Goal: Information Seeking & Learning: Learn about a topic

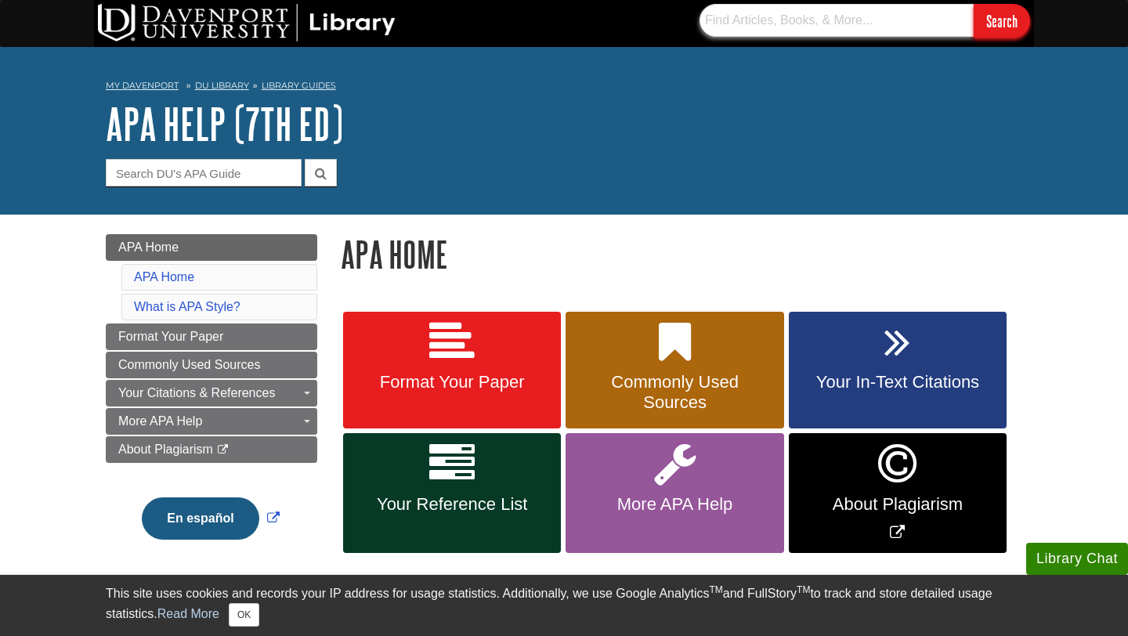
click at [830, 29] on input "text" at bounding box center [837, 20] width 274 height 33
drag, startPoint x: 781, startPoint y: 23, endPoint x: 799, endPoint y: 21, distance: 18.1
click at [798, 21] on input "occupational therapy copd" at bounding box center [837, 20] width 274 height 33
click at [832, 20] on input "occupational therapy copd" at bounding box center [837, 20] width 274 height 33
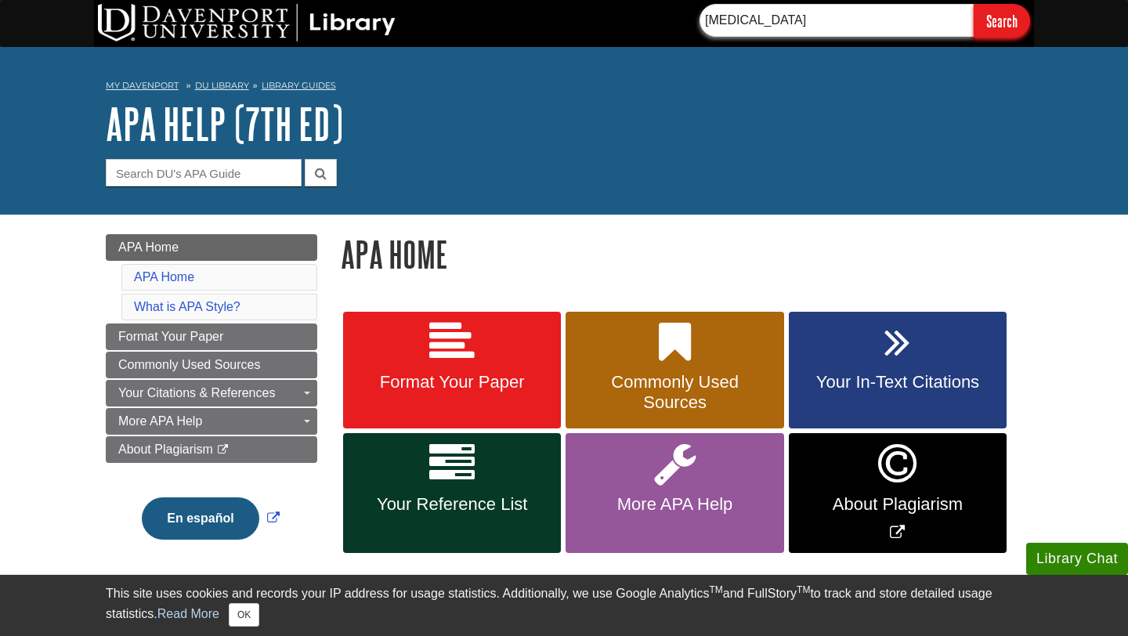
type input "occupational therapy"
click at [974, 4] on input "Search" at bounding box center [1002, 21] width 56 height 34
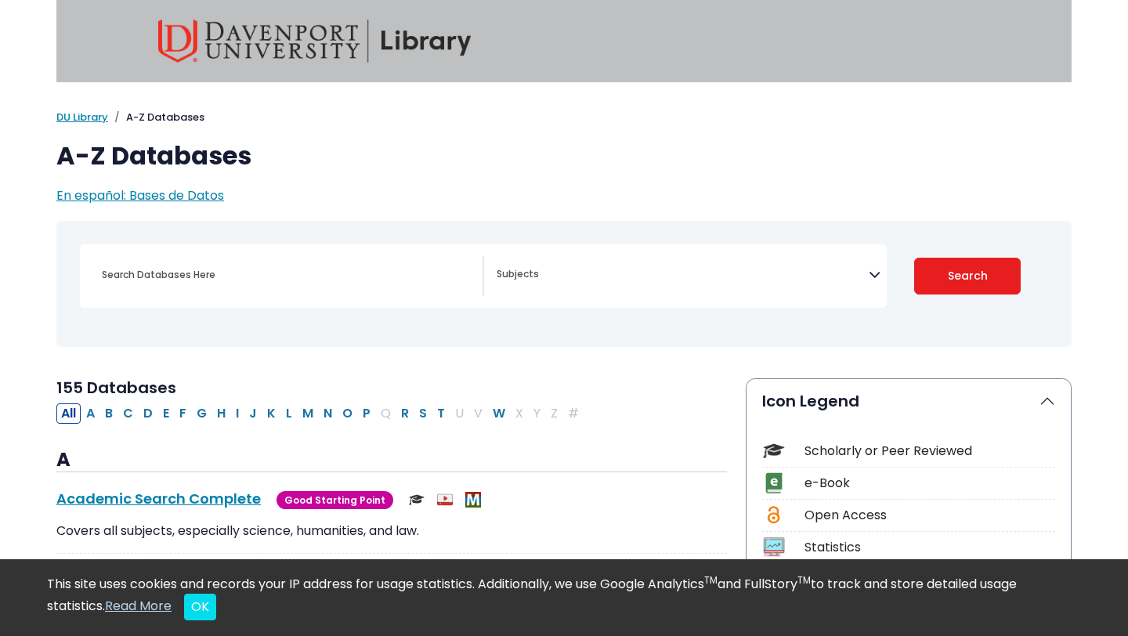
select select "Database Subject Filter"
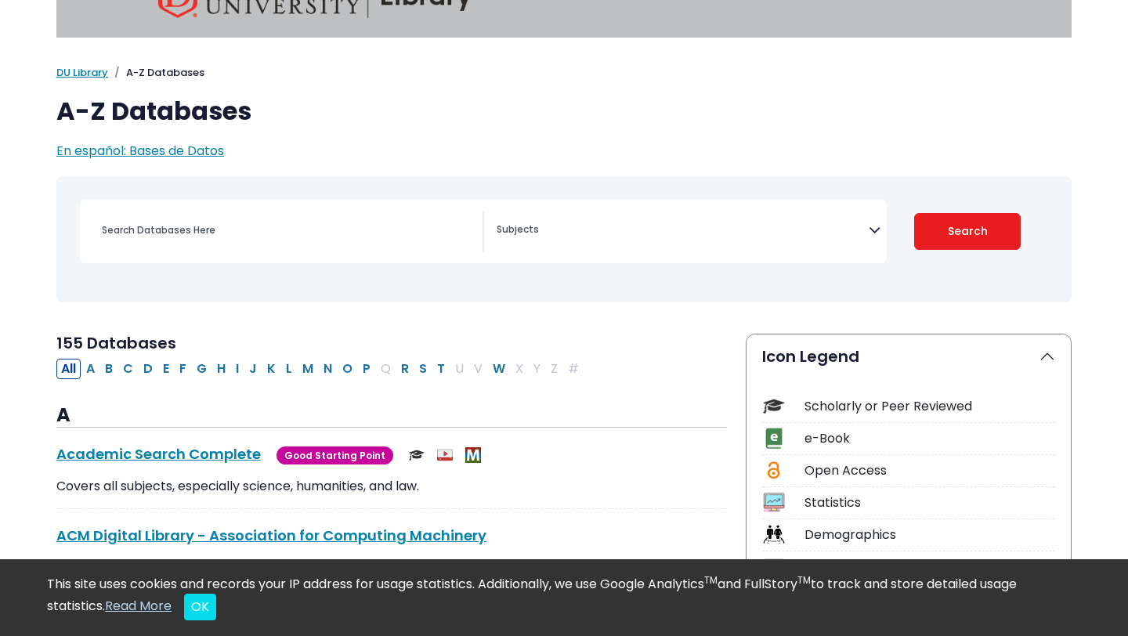
scroll to position [46, 0]
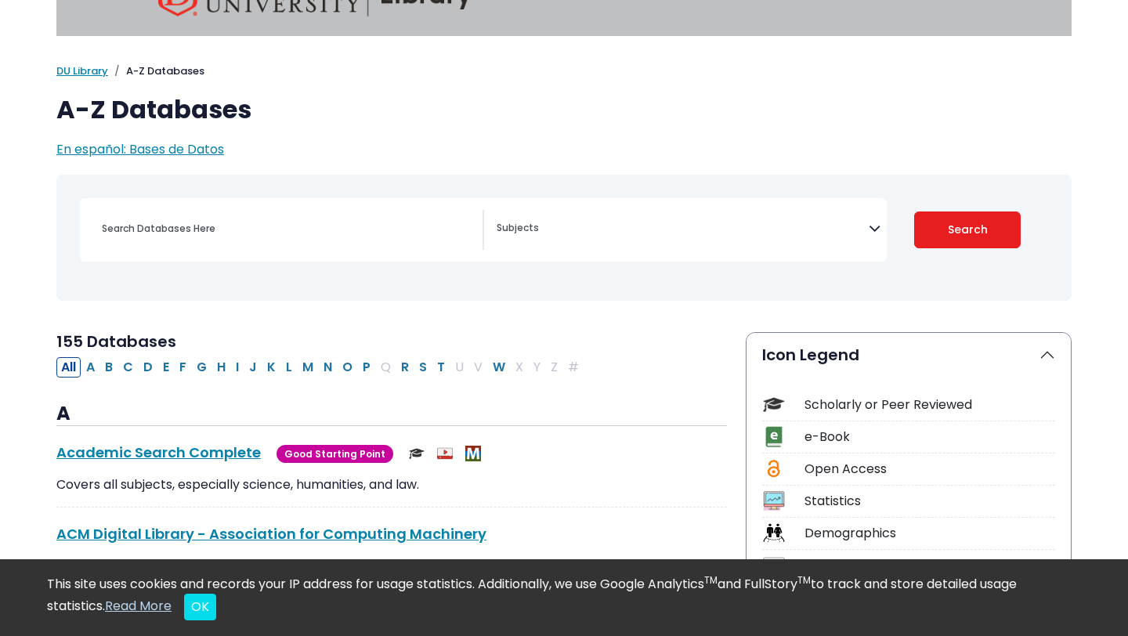
click at [284, 240] on div "Search filters" at bounding box center [287, 229] width 390 height 38
click at [197, 226] on input "Search database by title or keyword" at bounding box center [287, 228] width 390 height 23
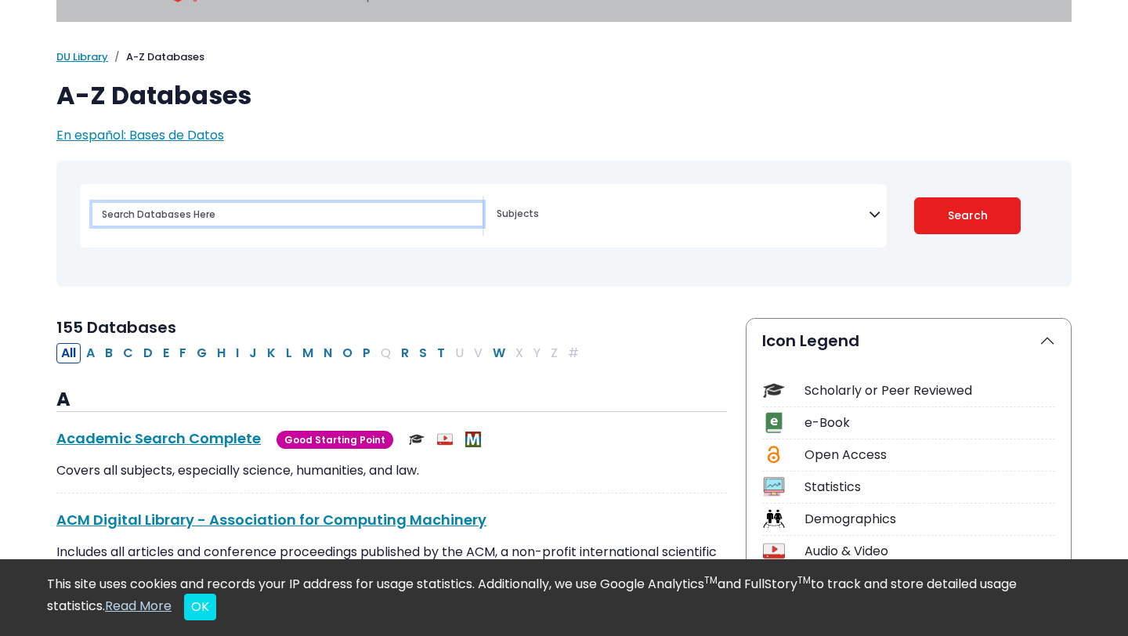
scroll to position [49, 0]
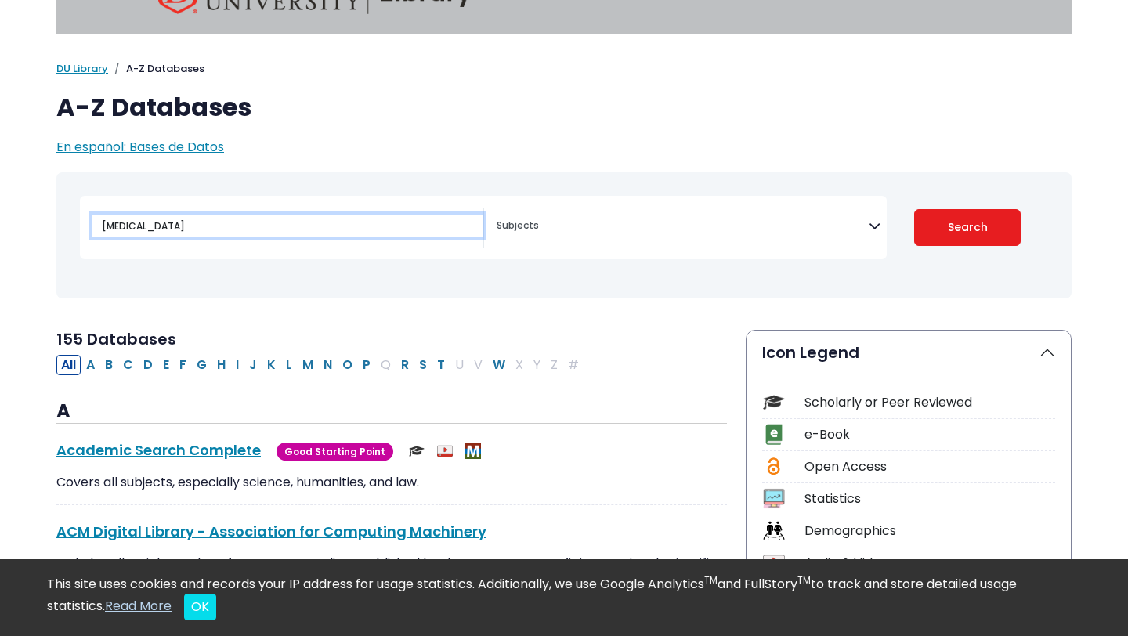
type input "occupational therapy"
click at [914, 209] on button "Search" at bounding box center [967, 227] width 107 height 37
select select "Database Subject Filter"
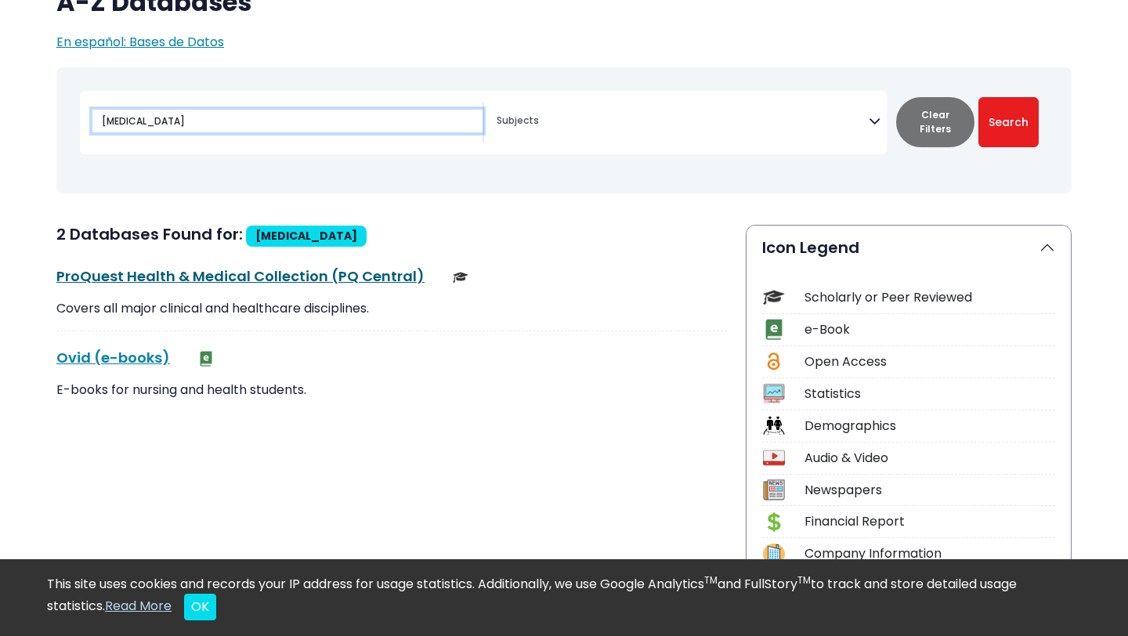
scroll to position [154, 0]
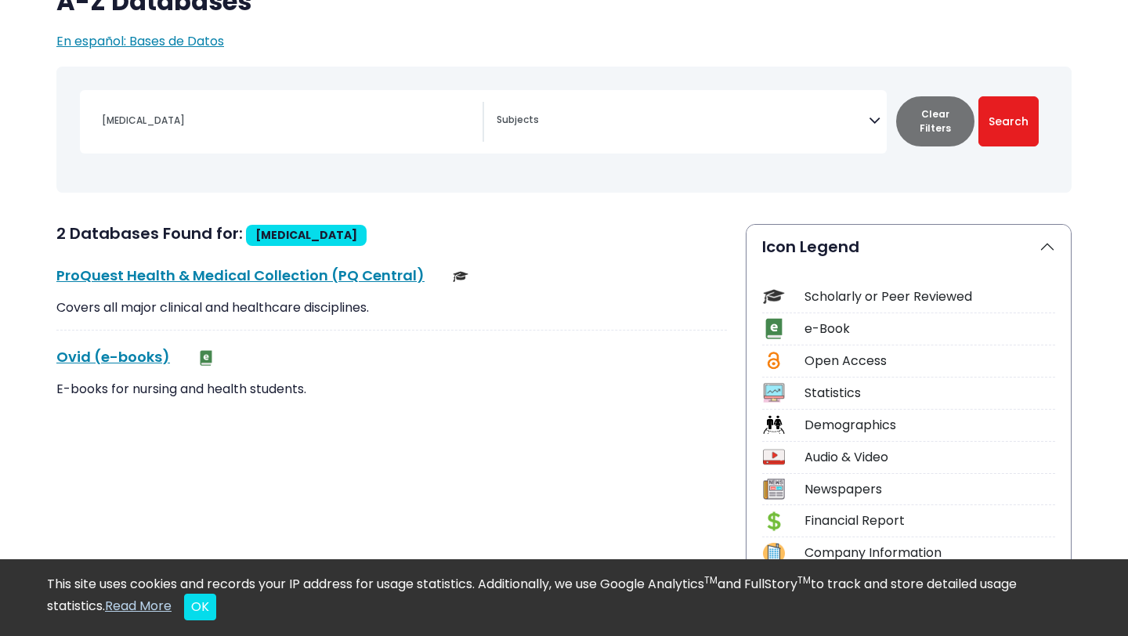
click at [278, 286] on div "ProQuest Health & Medical Collection (PQ Central) This link opens in a new wind…" at bounding box center [391, 298] width 671 height 66
click at [320, 276] on link "ProQuest Health & Medical Collection (PQ Central) This link opens in a new wind…" at bounding box center [240, 276] width 368 height 20
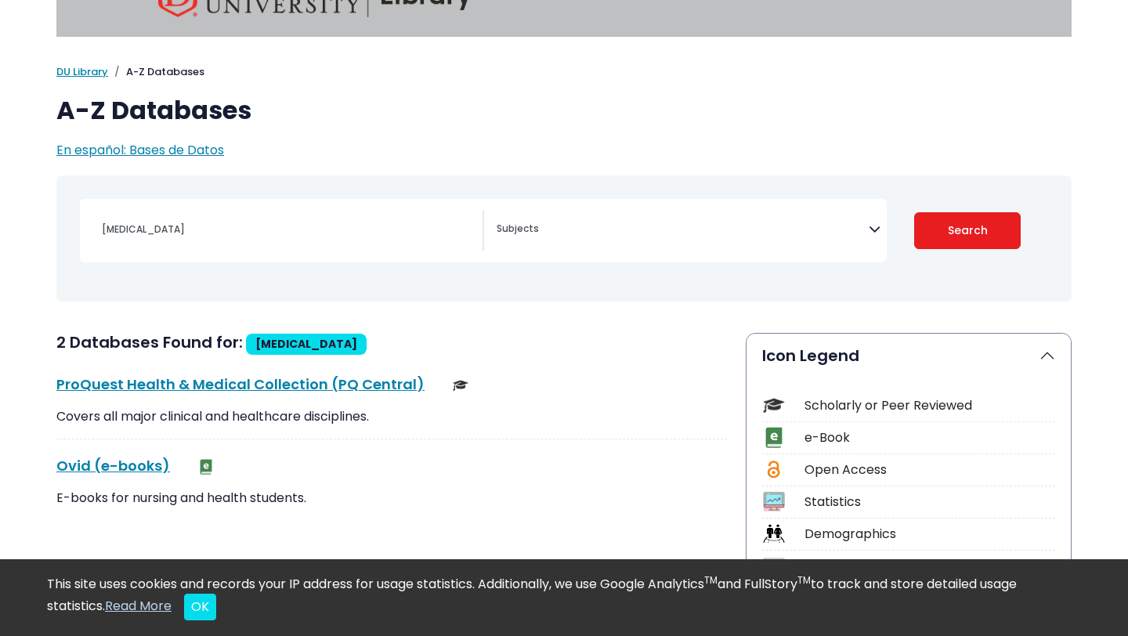
scroll to position [49, 0]
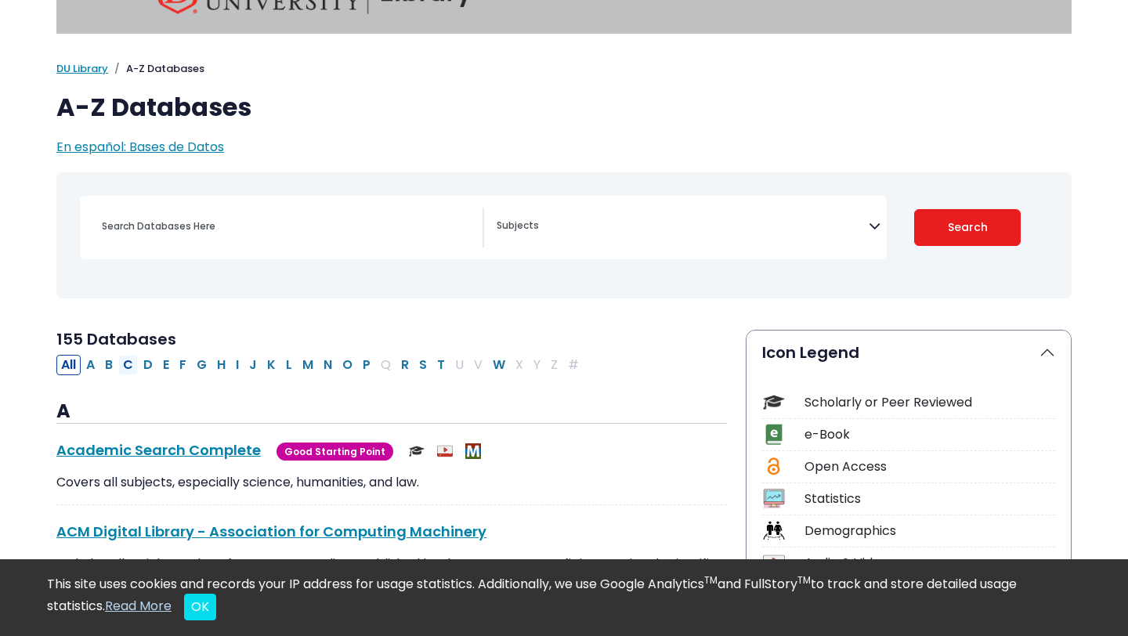
click at [133, 369] on button "C" at bounding box center [128, 365] width 20 height 20
select select "Database Subject Filter"
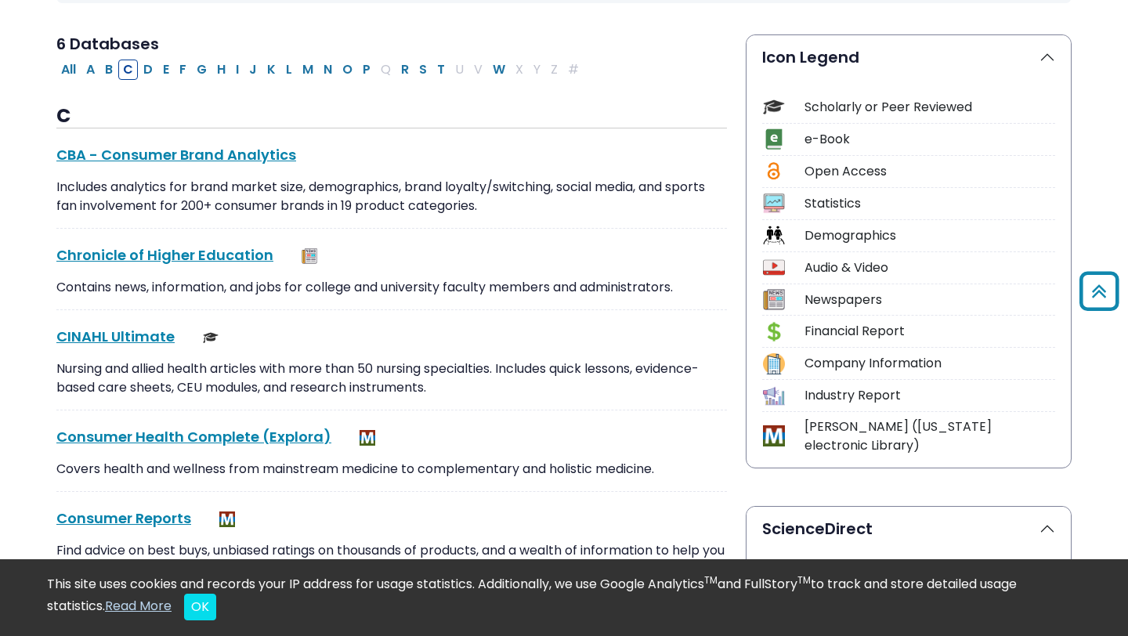
scroll to position [362, 0]
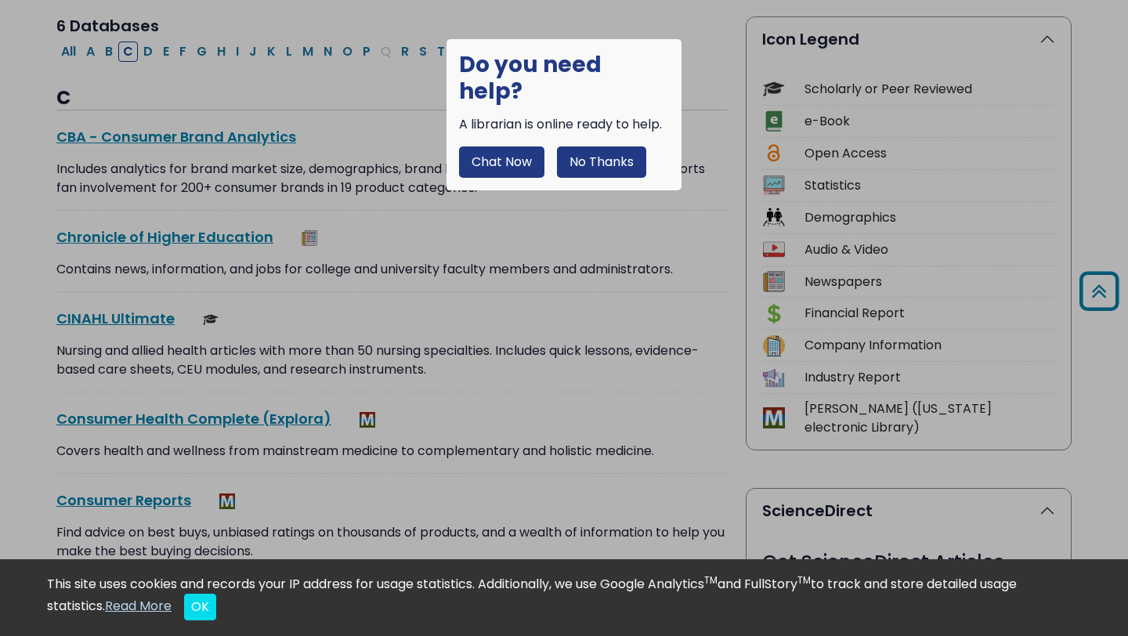
click at [614, 147] on button "No Thanks" at bounding box center [601, 162] width 89 height 31
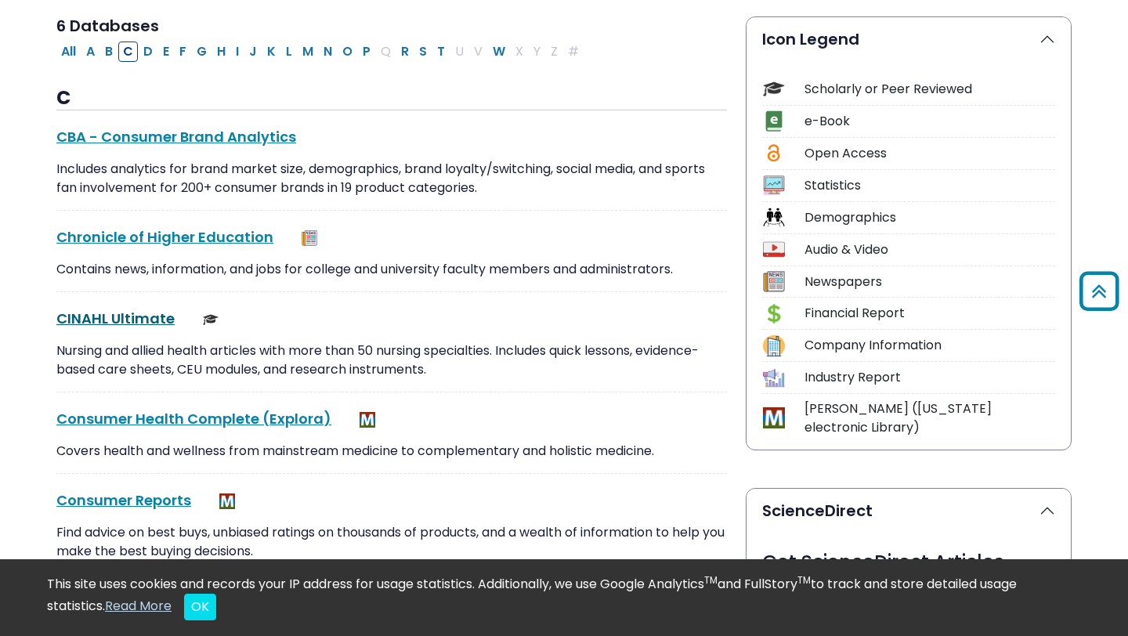
click at [136, 313] on link "CINAHL Ultimate This link opens in a new window" at bounding box center [115, 319] width 118 height 20
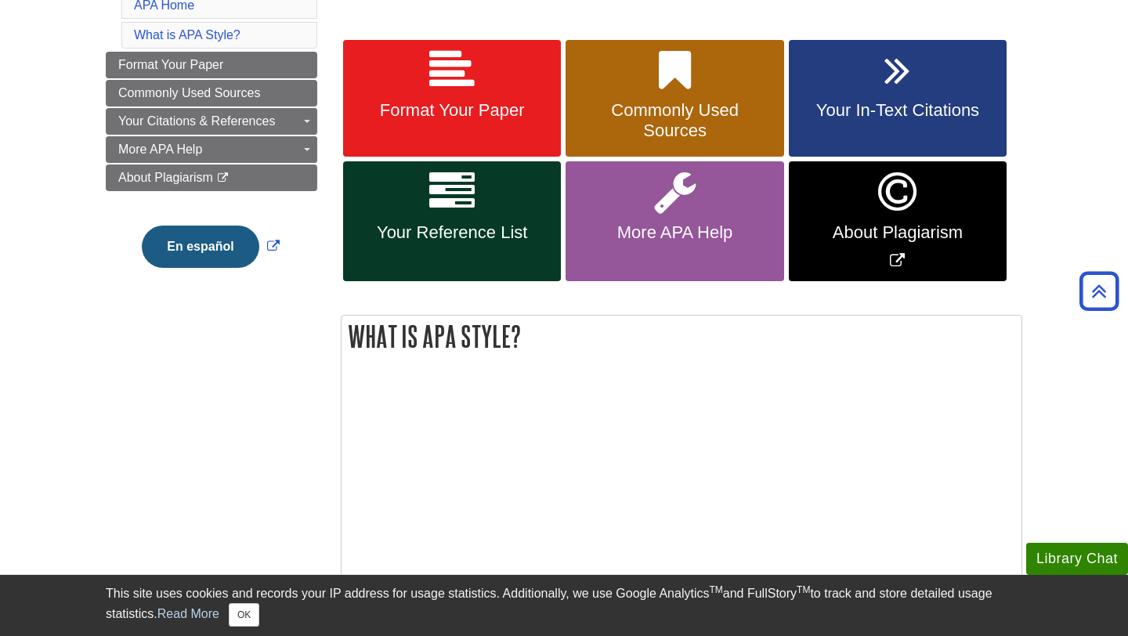
scroll to position [270, 0]
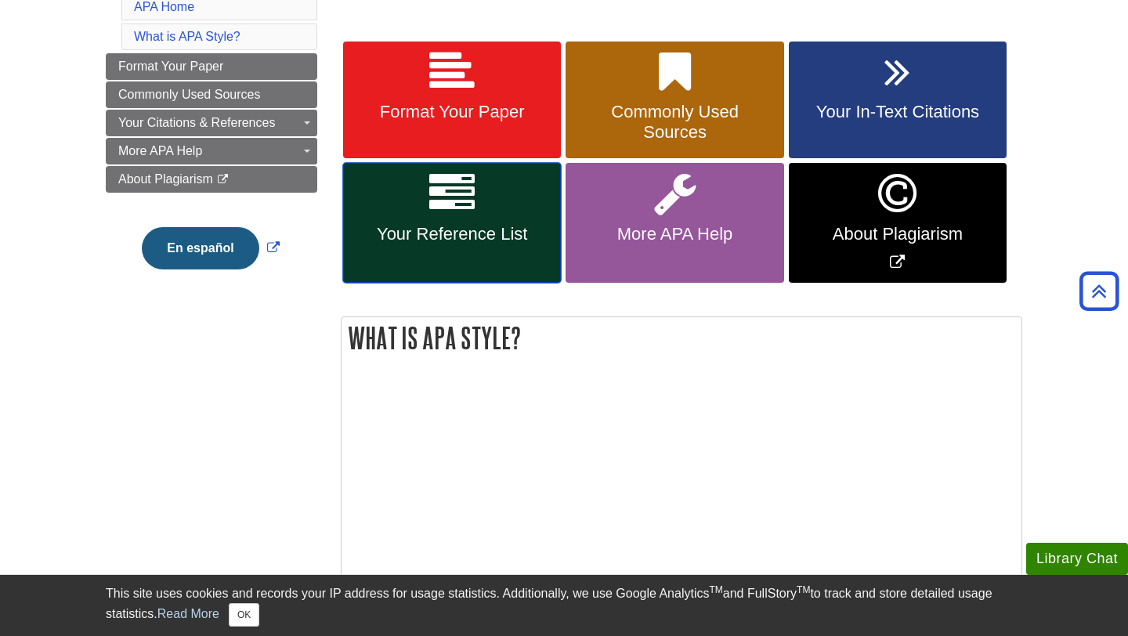
click at [466, 237] on span "Your Reference List" at bounding box center [452, 234] width 194 height 20
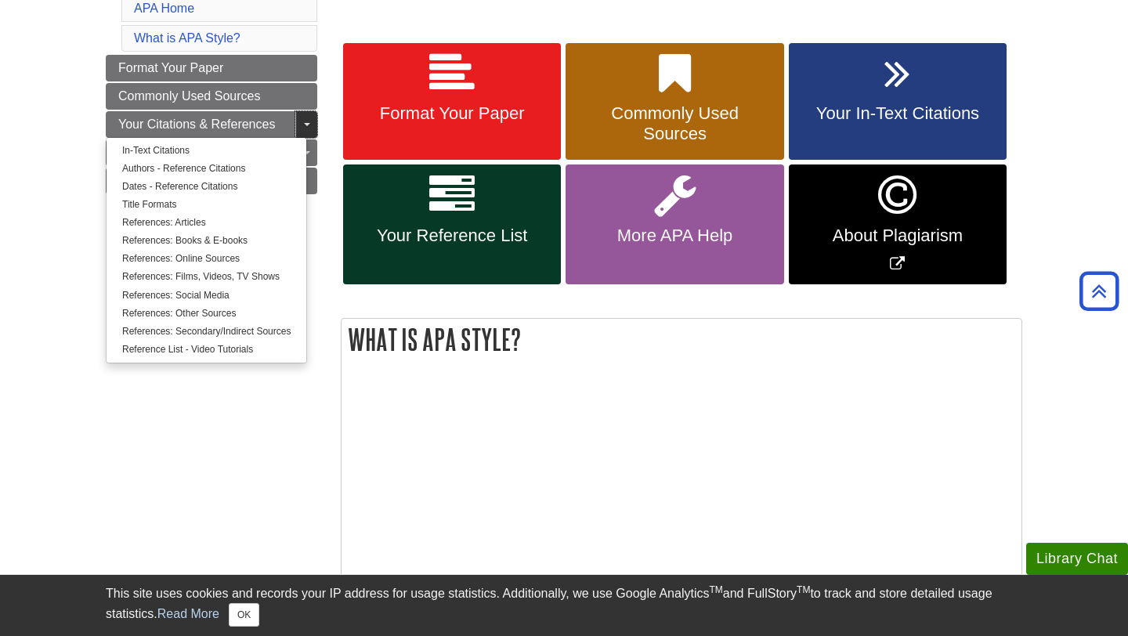
scroll to position [236, 0]
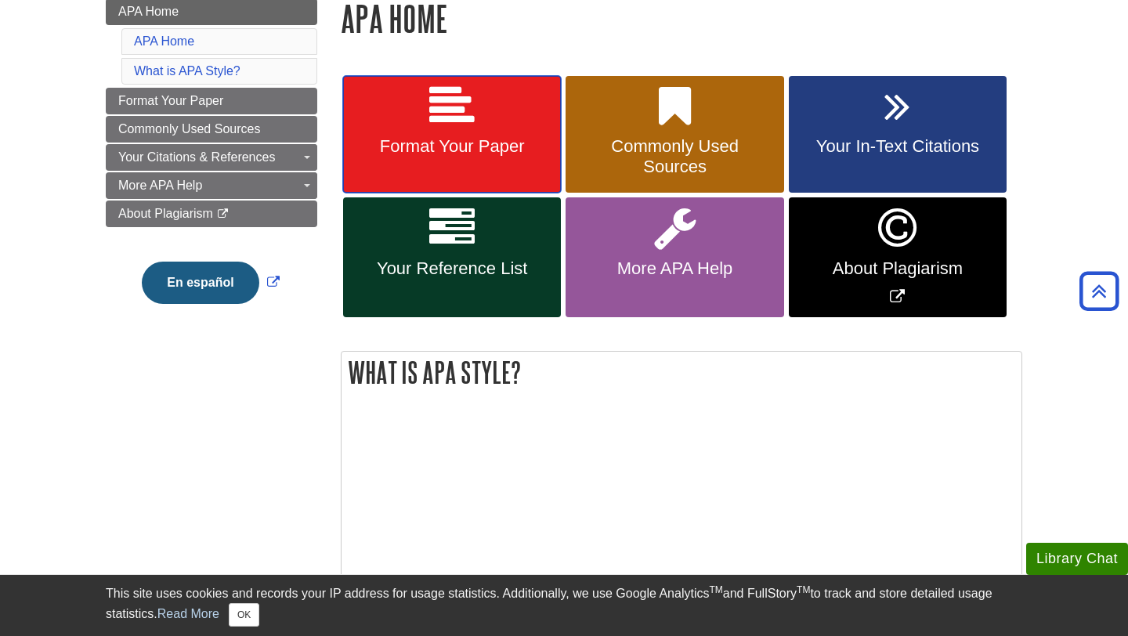
click at [425, 152] on span "Format Your Paper" at bounding box center [452, 146] width 194 height 20
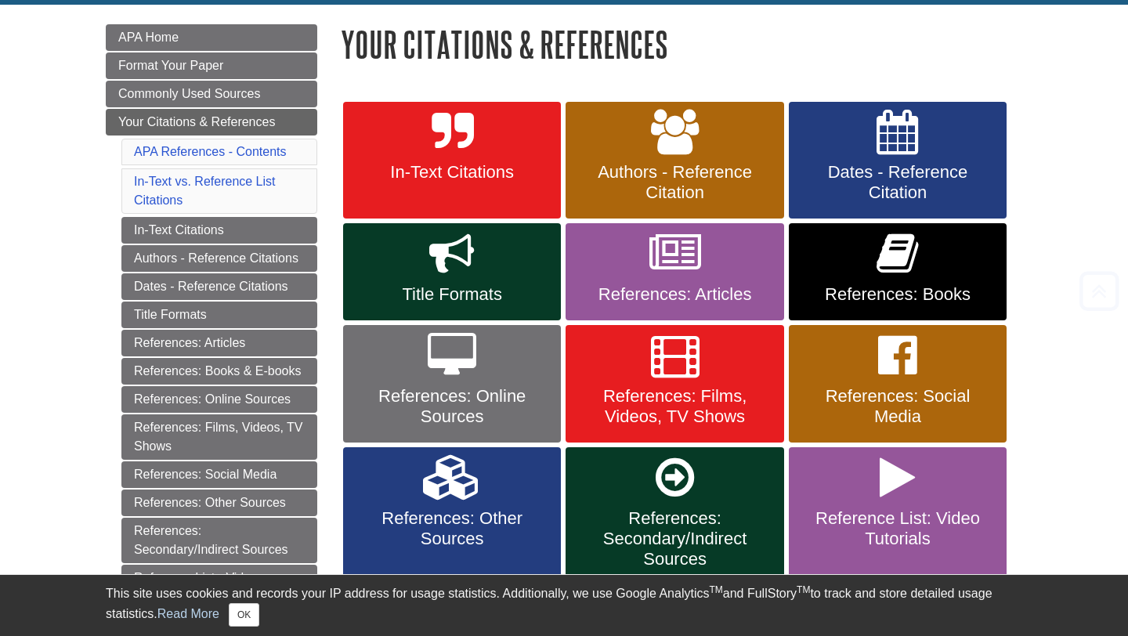
scroll to position [275, 0]
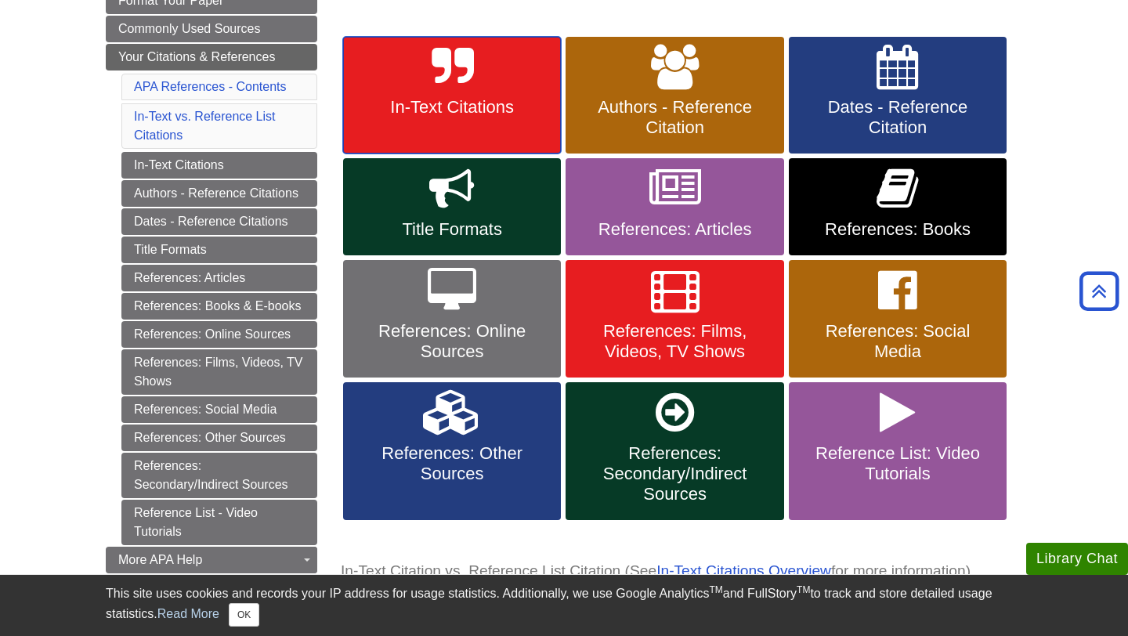
click at [474, 105] on span "In-Text Citations" at bounding box center [452, 107] width 194 height 20
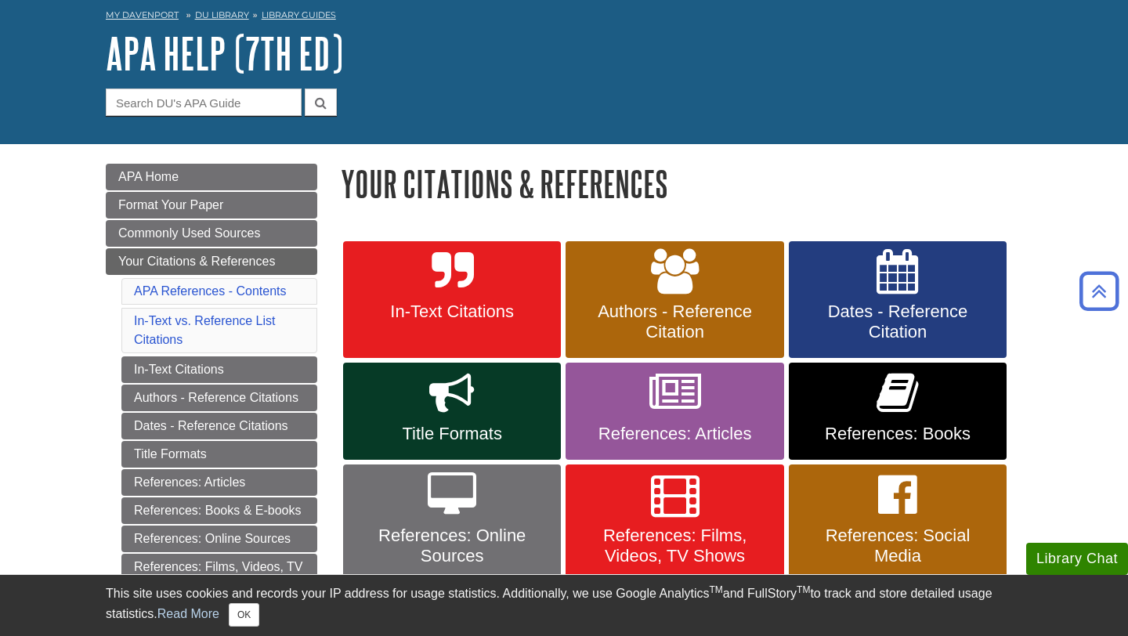
scroll to position [0, 0]
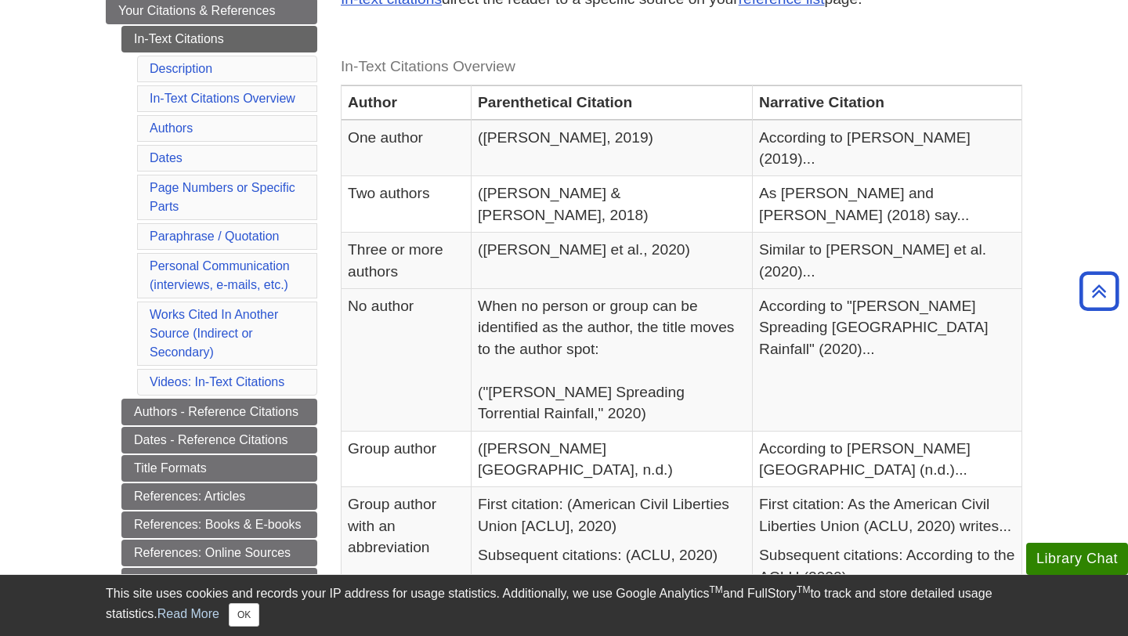
scroll to position [314, 0]
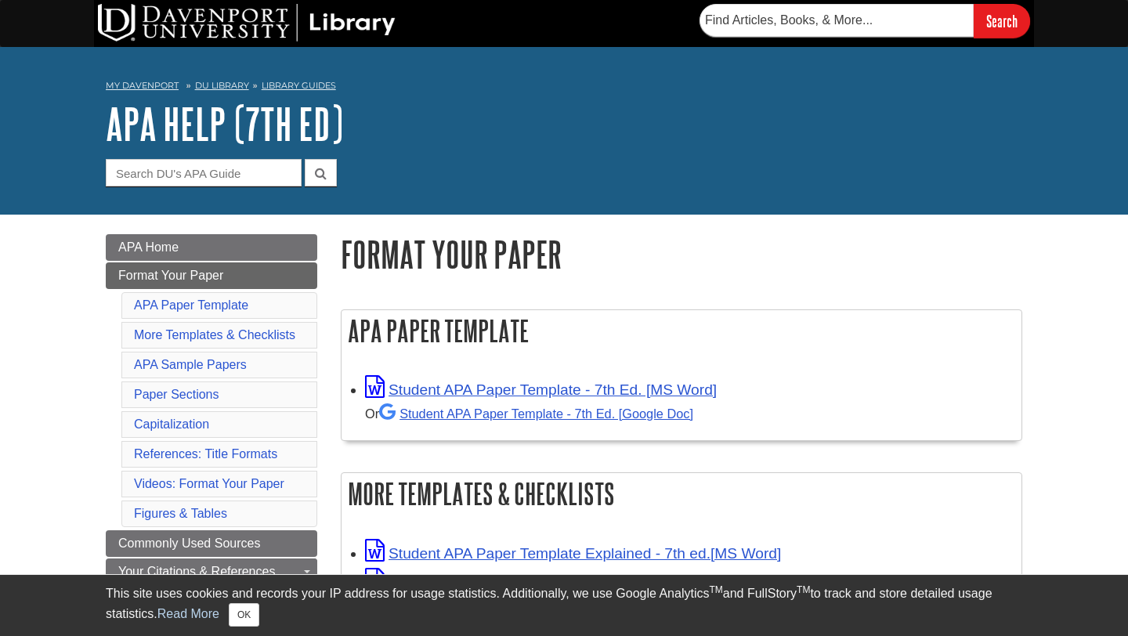
scroll to position [138, 0]
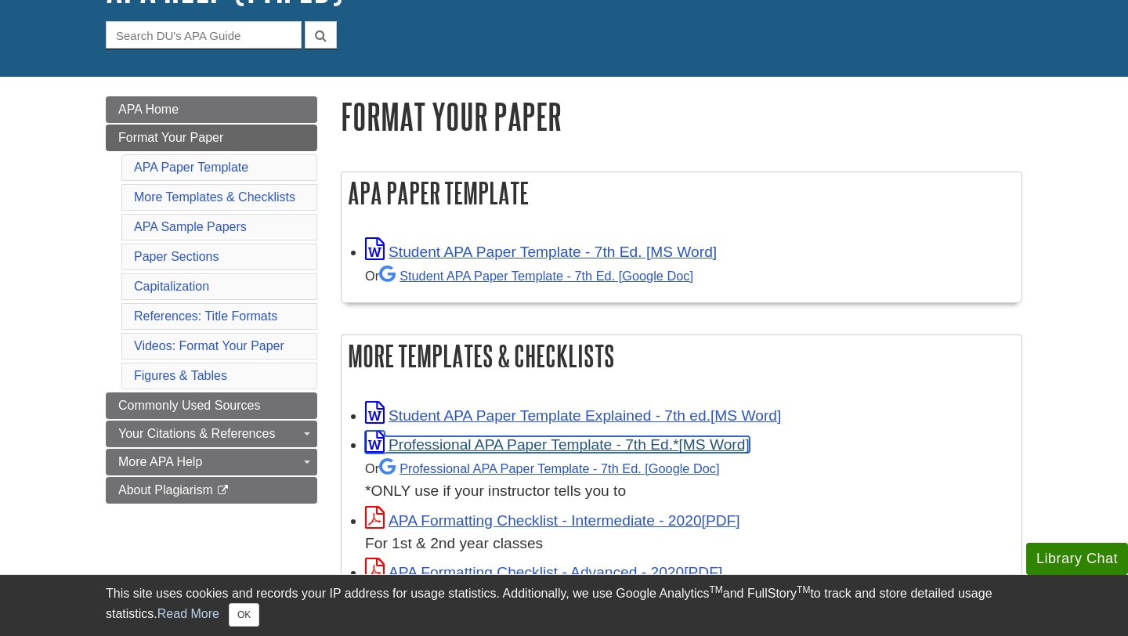
click at [462, 448] on link "Professional APA Paper Template - 7th Ed.*" at bounding box center [557, 444] width 385 height 16
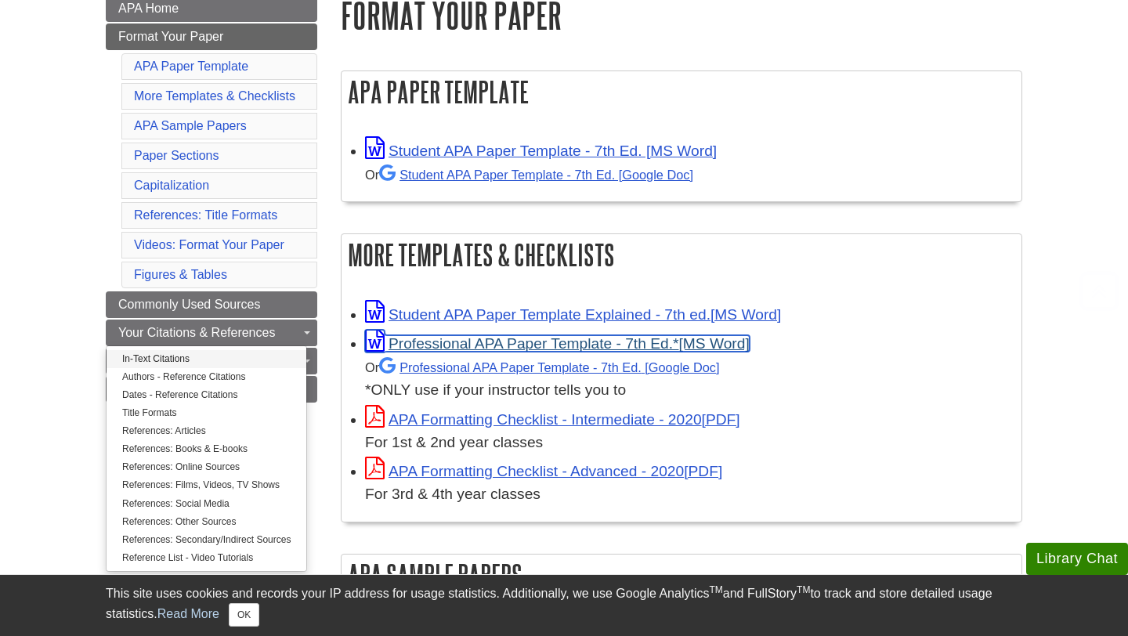
scroll to position [241, 0]
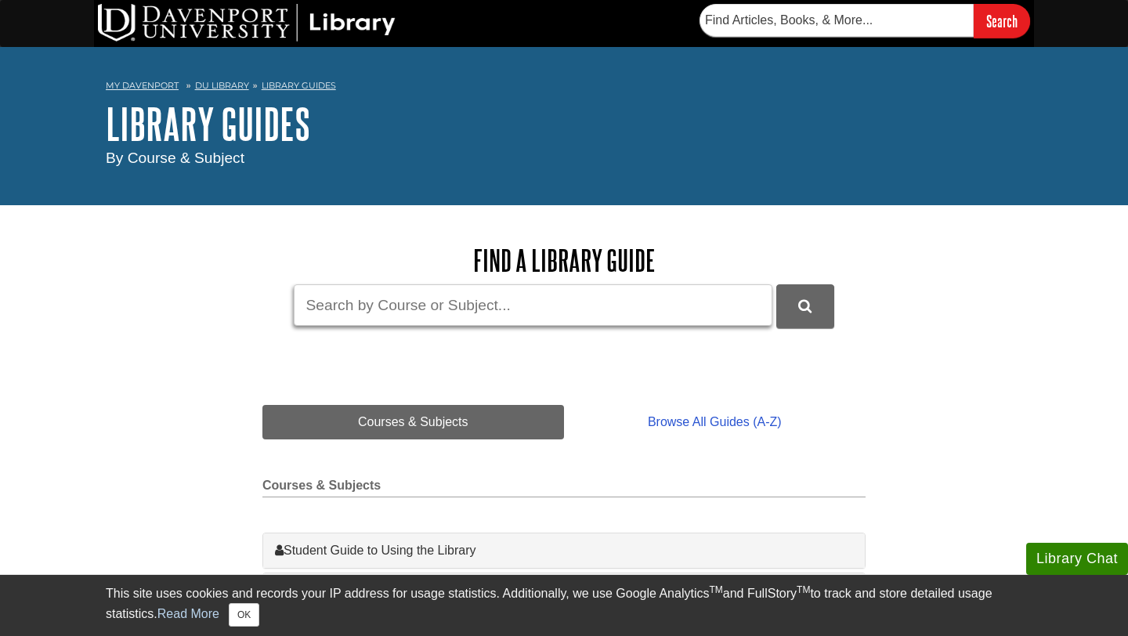
scroll to position [91, 0]
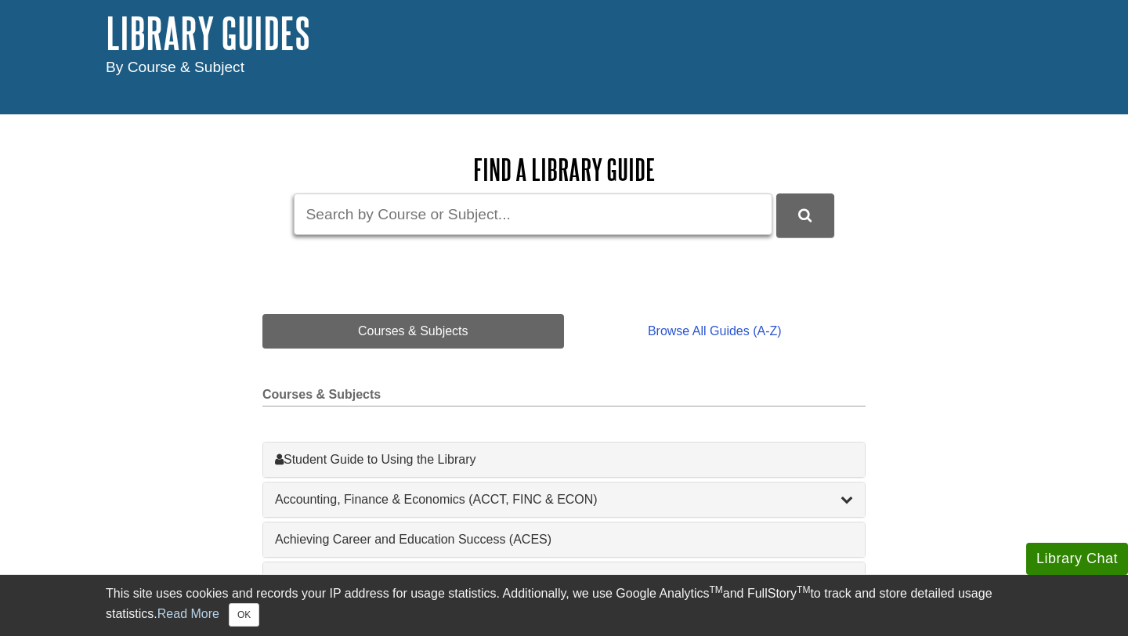
click at [418, 231] on input "Guide Search Terms" at bounding box center [533, 215] width 479 height 42
type input "occupational therapy"
click at [798, 232] on button "DU Library Guides Search" at bounding box center [806, 215] width 58 height 43
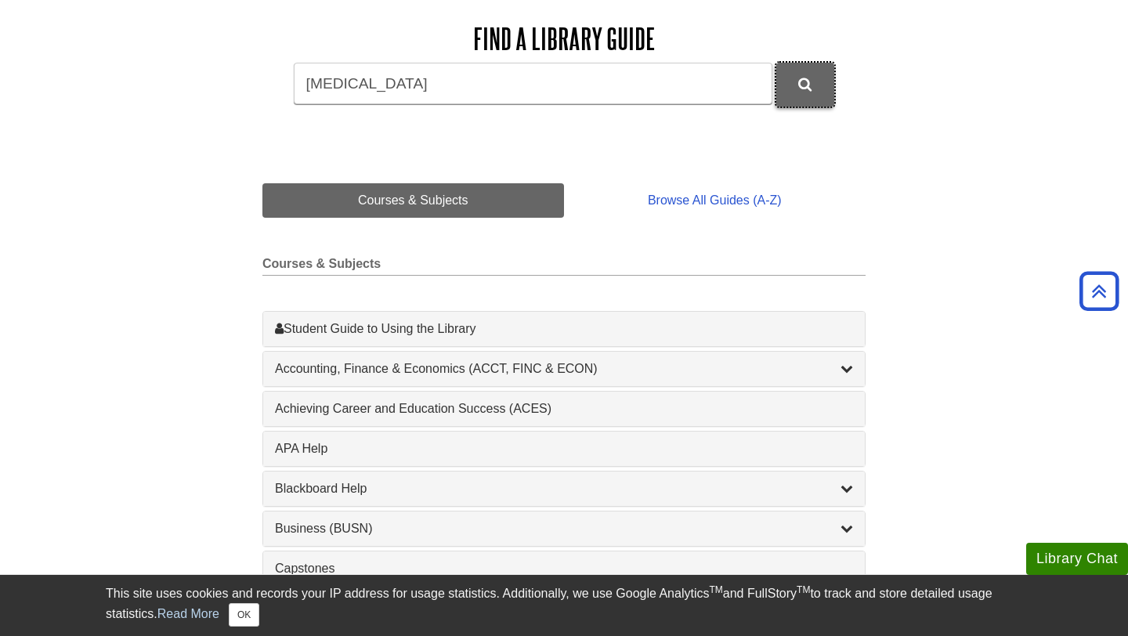
scroll to position [62, 0]
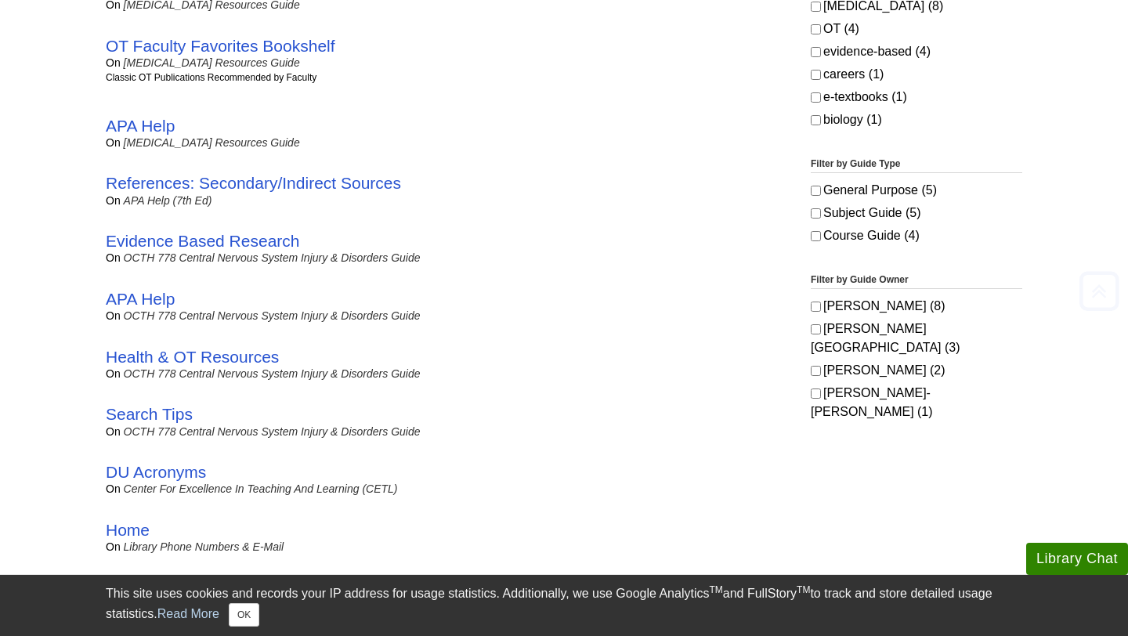
scroll to position [540, 0]
click at [266, 245] on link "Evidence Based Research" at bounding box center [203, 242] width 194 height 18
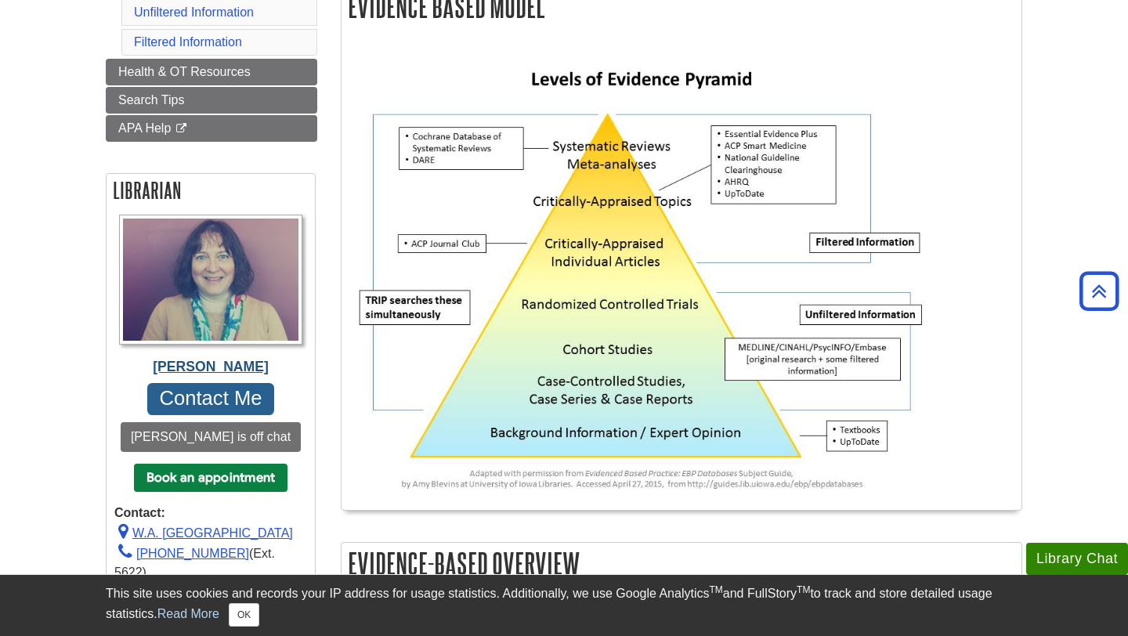
scroll to position [284, 0]
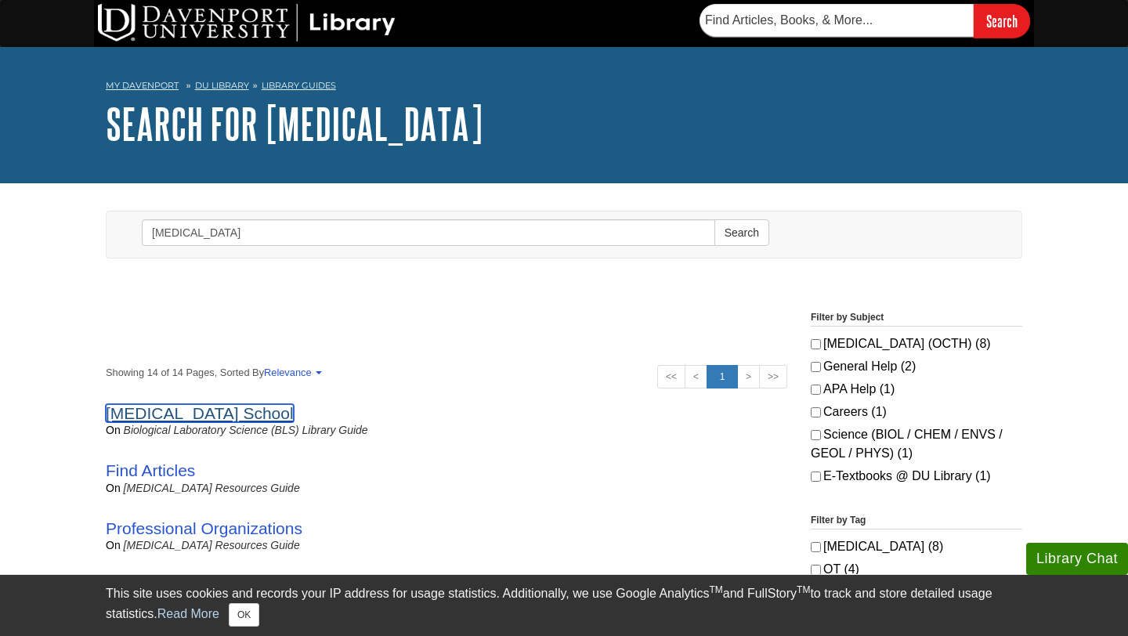
click at [222, 417] on link "[MEDICAL_DATA] School" at bounding box center [200, 413] width 188 height 18
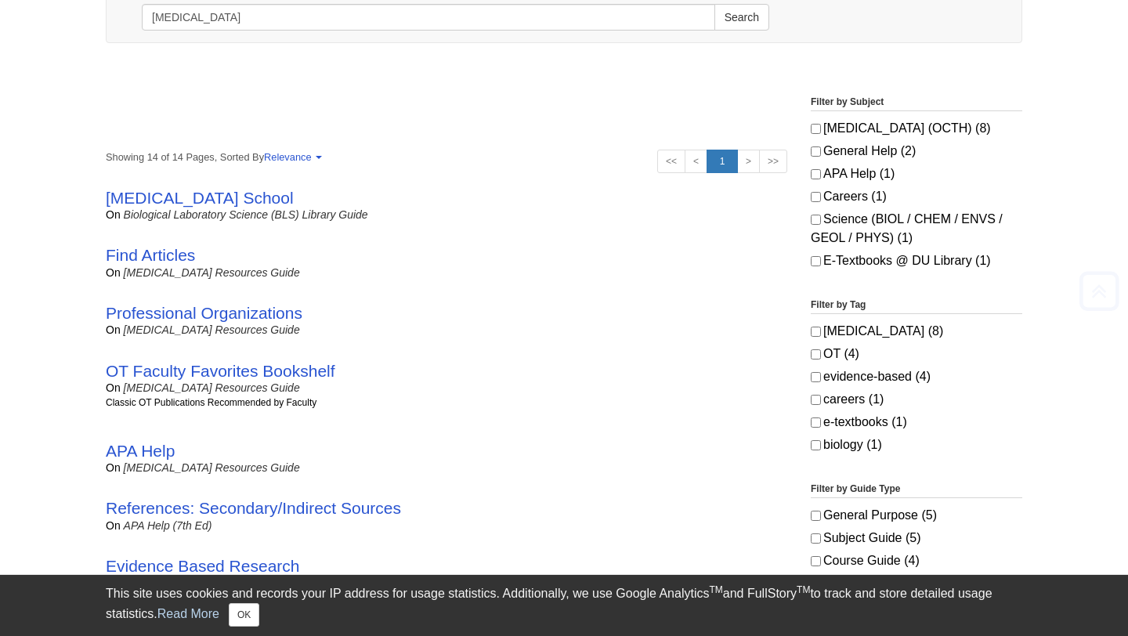
scroll to position [245, 0]
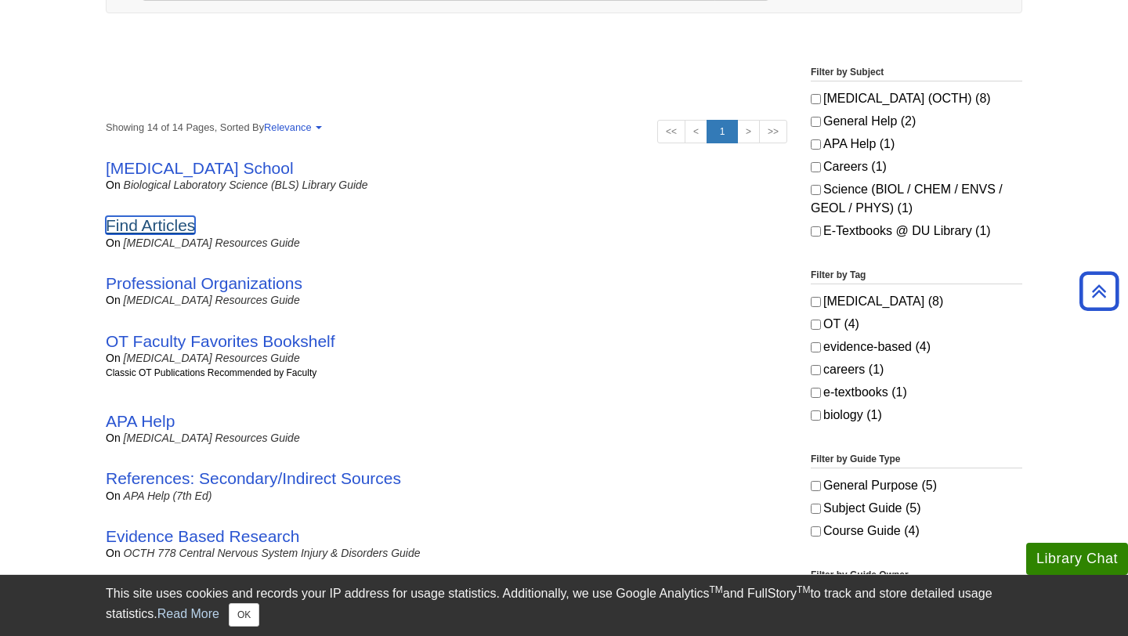
click at [154, 224] on link "Find Articles" at bounding box center [150, 225] width 89 height 18
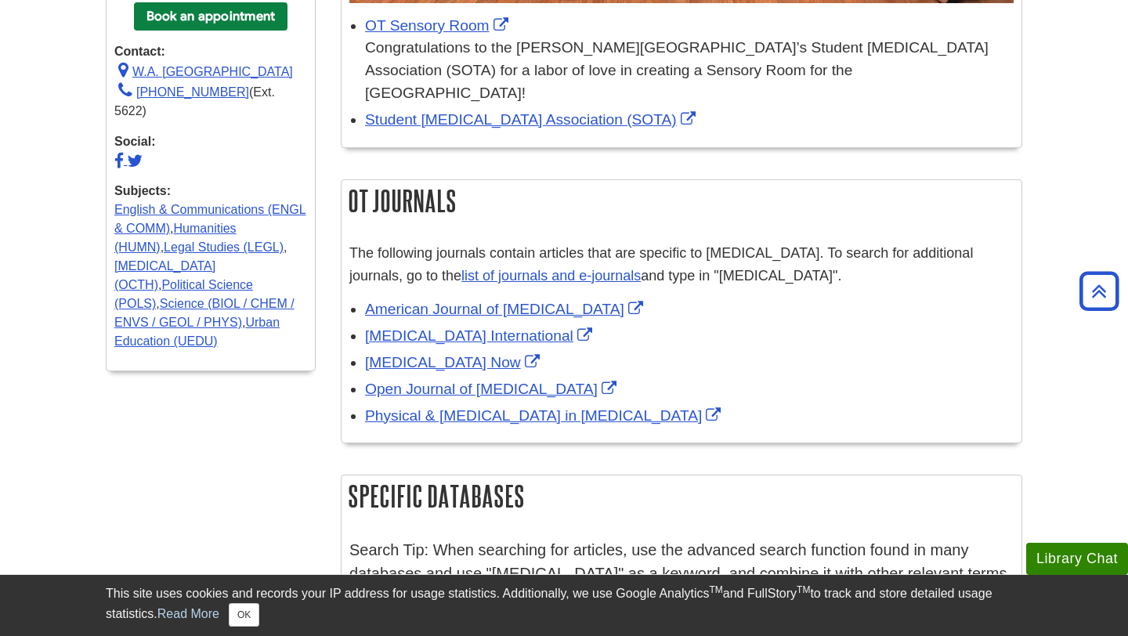
scroll to position [661, 0]
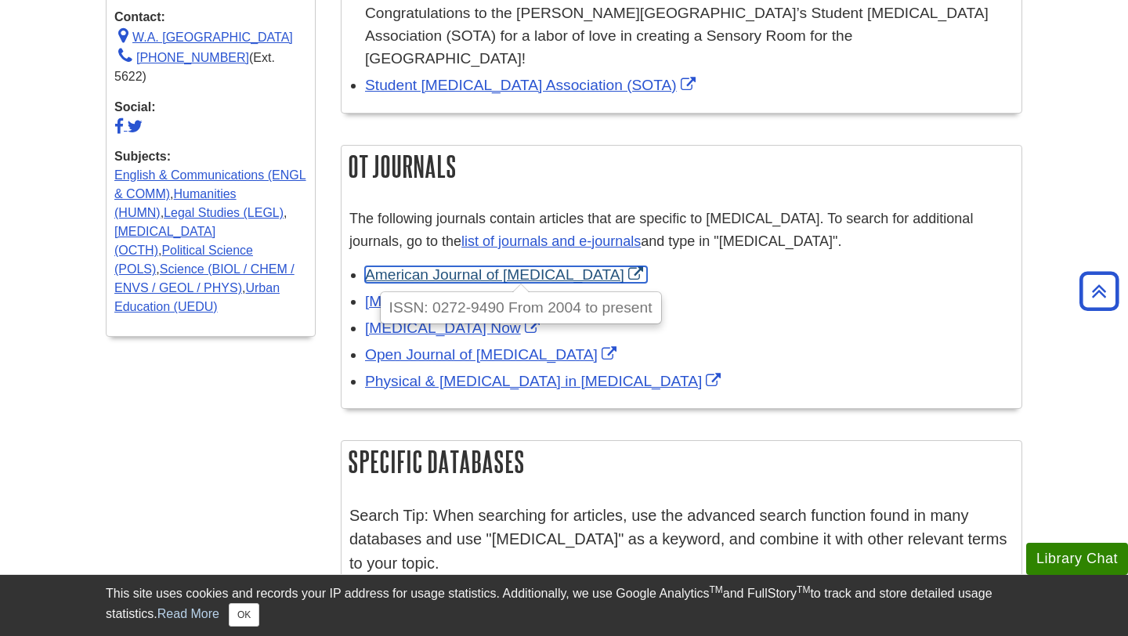
click at [548, 266] on link "American Journal of Occupational Therapy" at bounding box center [506, 274] width 282 height 16
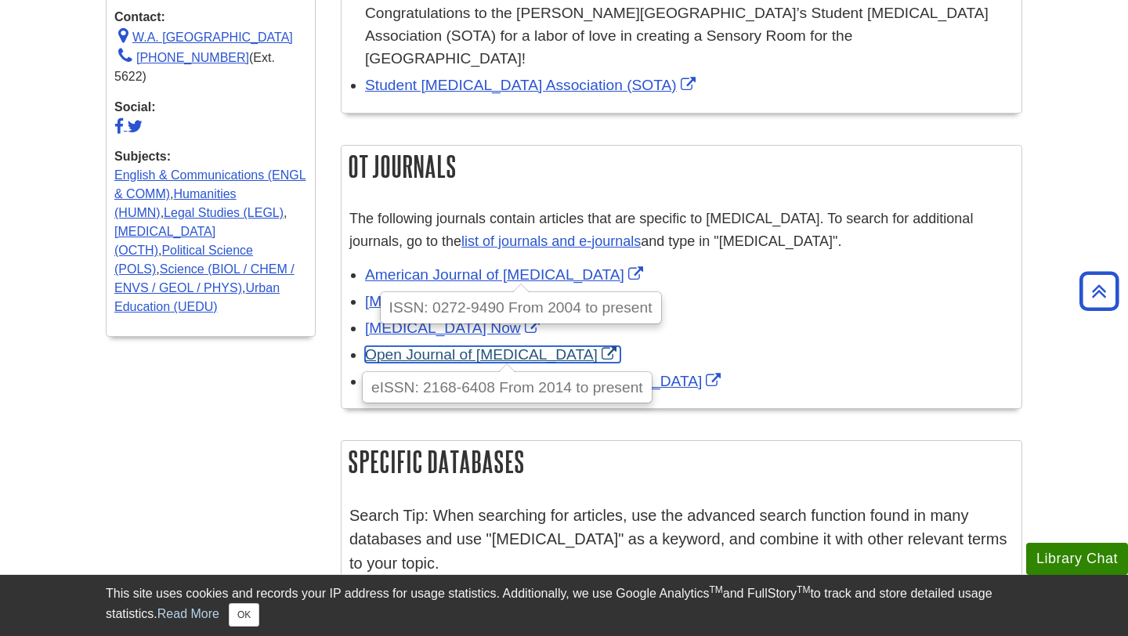
click at [525, 346] on link "Open Journal of Occupational Therapy" at bounding box center [492, 354] width 255 height 16
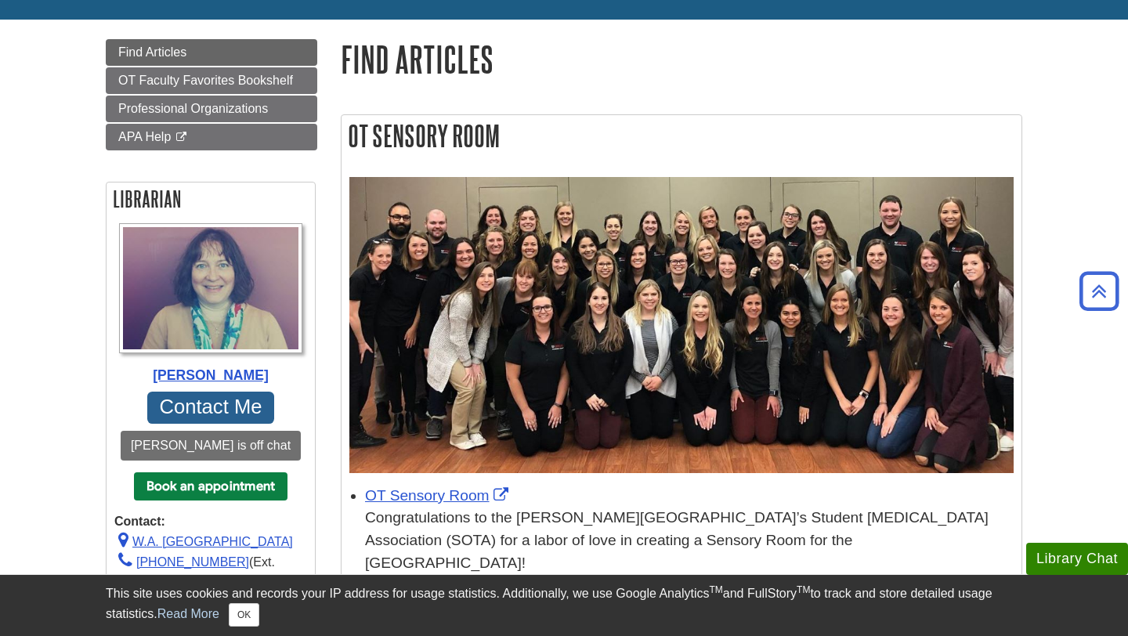
scroll to position [133, 0]
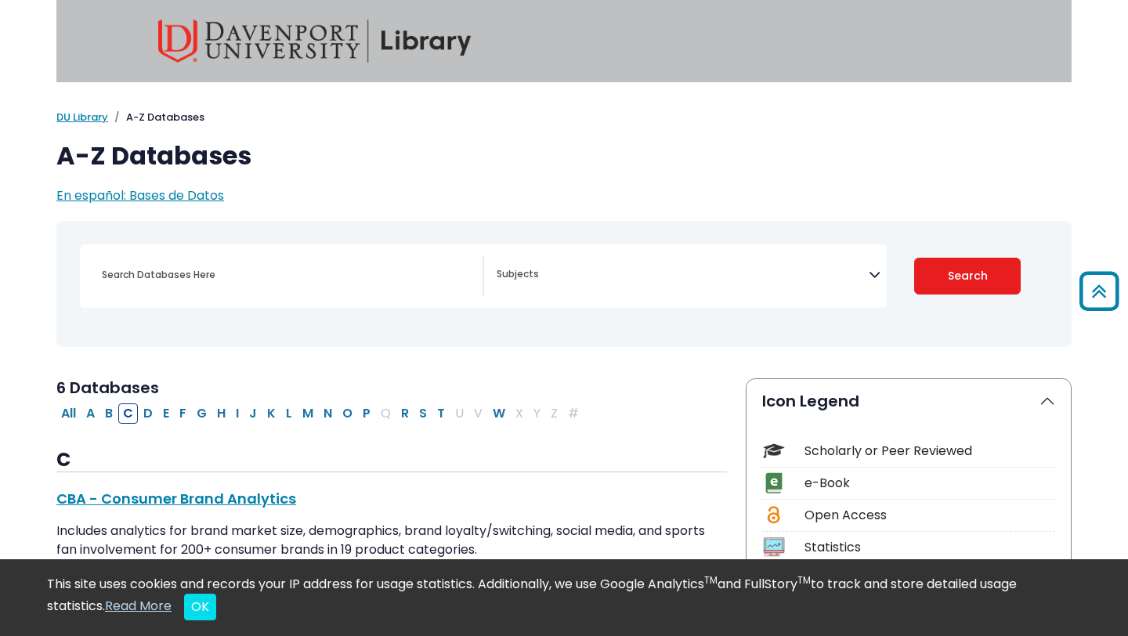
select select "Database Subject Filter"
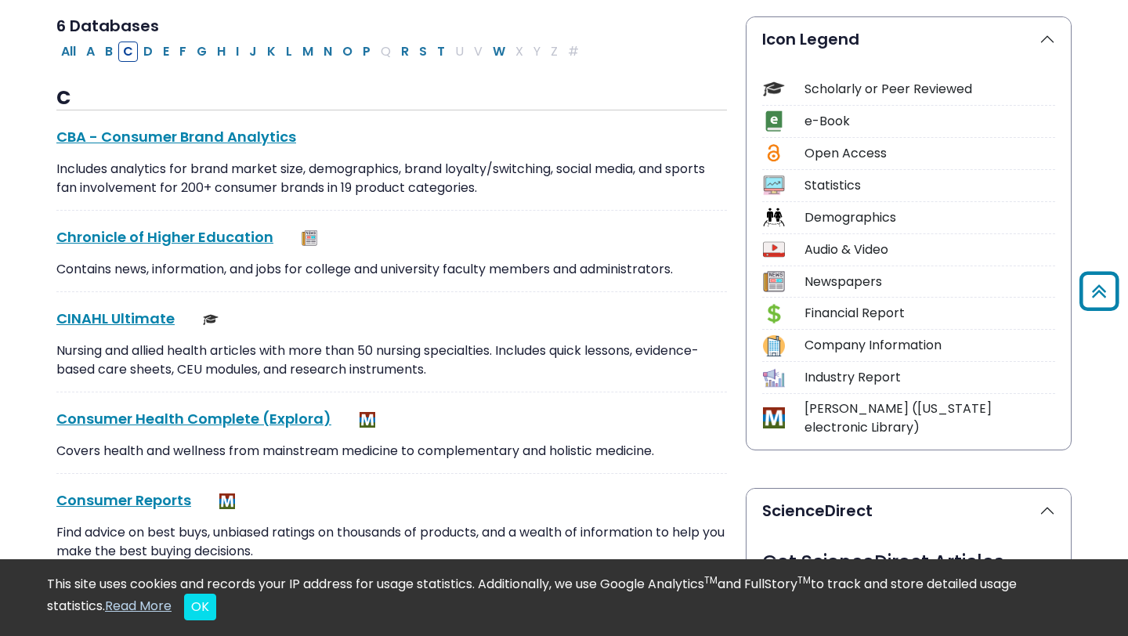
click at [806, 84] on div "Scholarly or Peer Reviewed" at bounding box center [930, 89] width 251 height 19
click at [835, 89] on div "Scholarly or Peer Reviewed" at bounding box center [930, 89] width 251 height 19
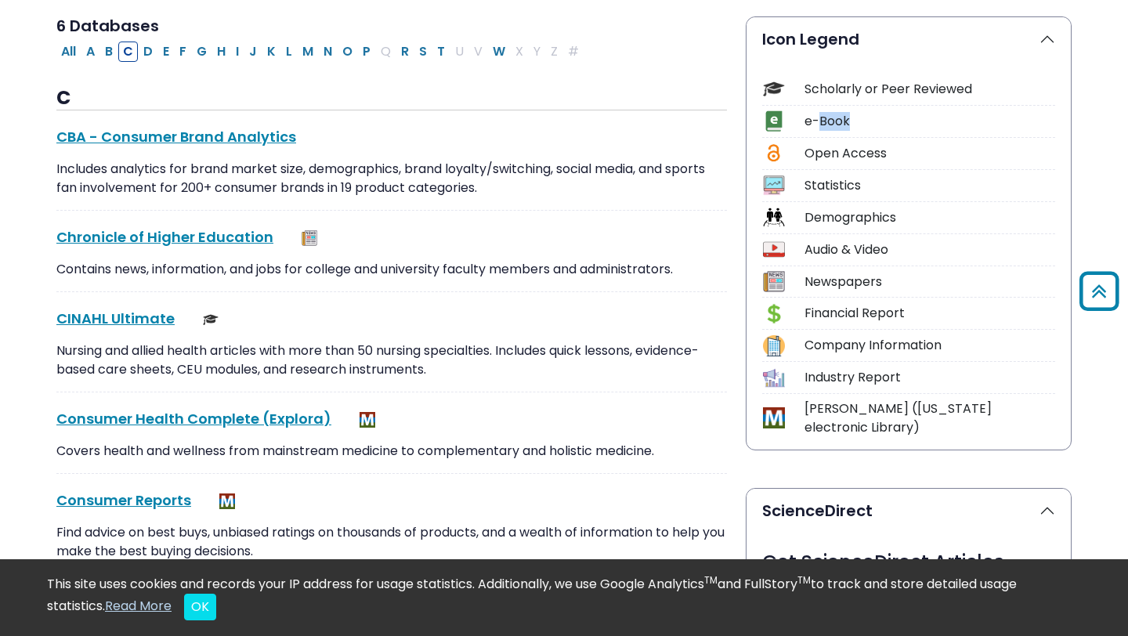
click at [817, 119] on div "e-Book" at bounding box center [930, 121] width 251 height 19
click at [766, 125] on img at bounding box center [773, 120] width 21 height 21
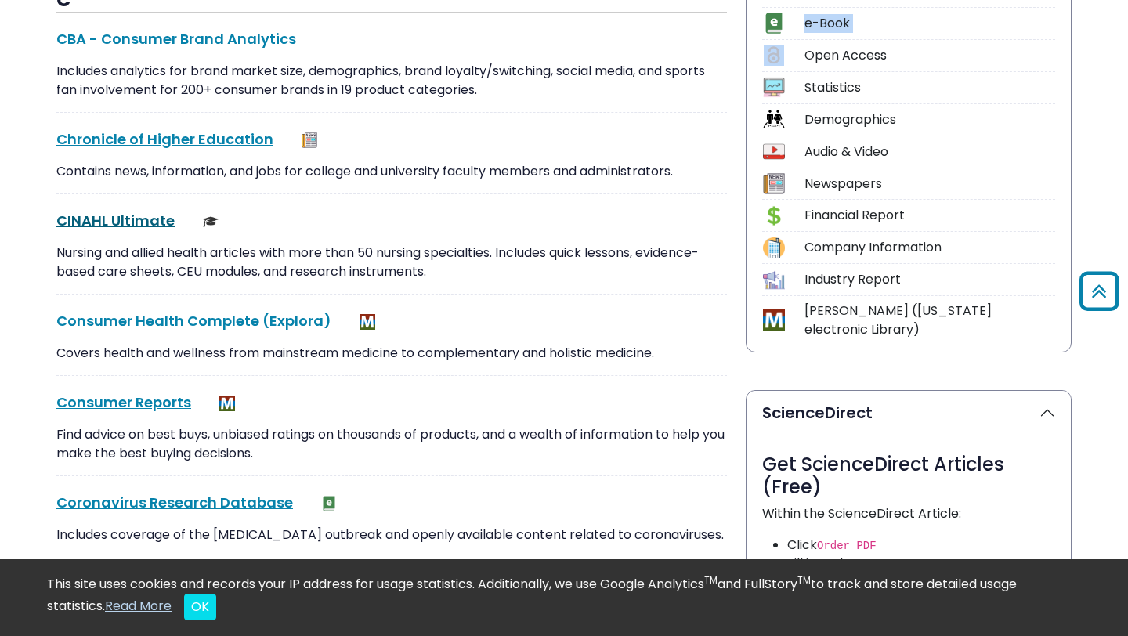
scroll to position [469, 0]
